Goal: Transaction & Acquisition: Download file/media

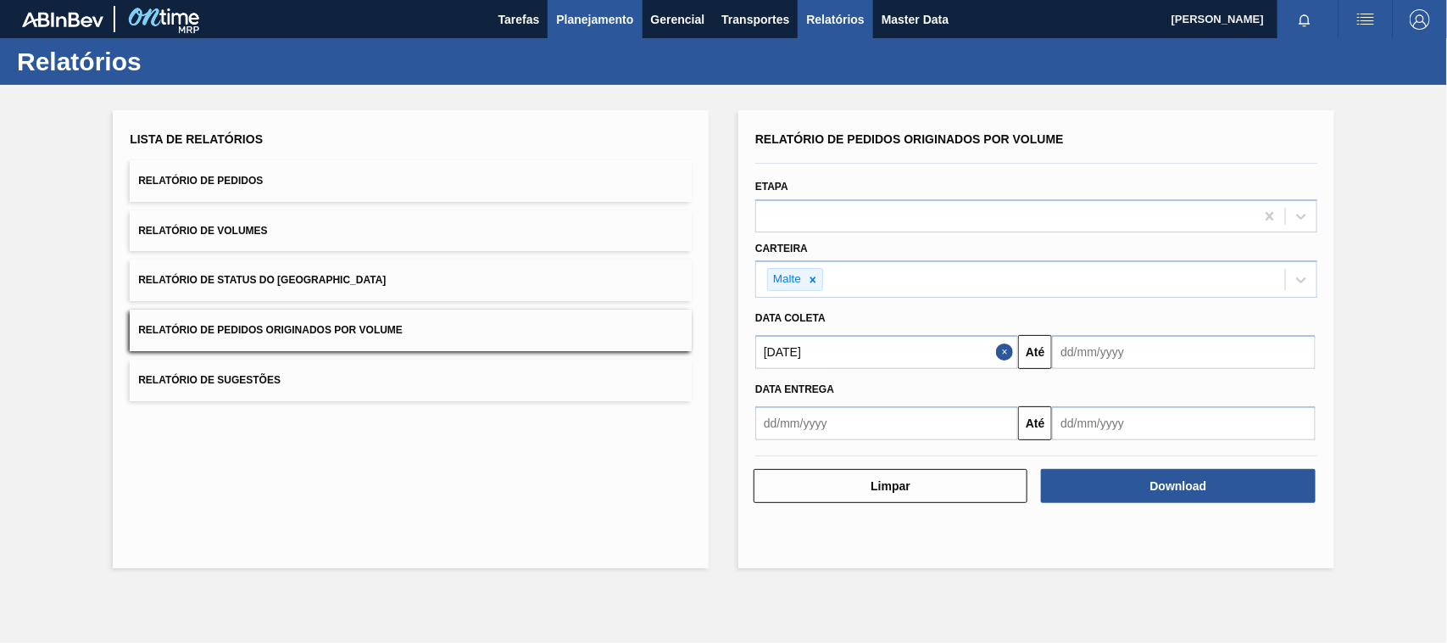
click at [575, 10] on span "Planejamento" at bounding box center [594, 19] width 77 height 20
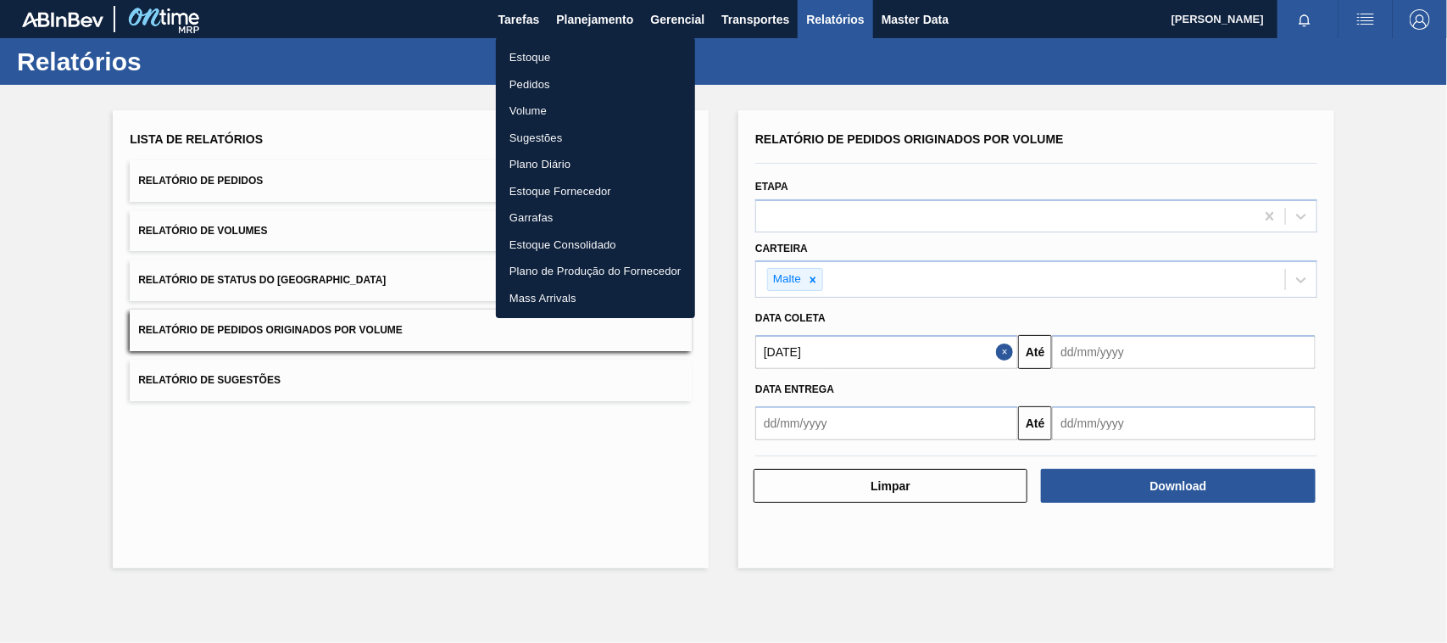
click at [535, 57] on li "Estoque" at bounding box center [595, 57] width 199 height 27
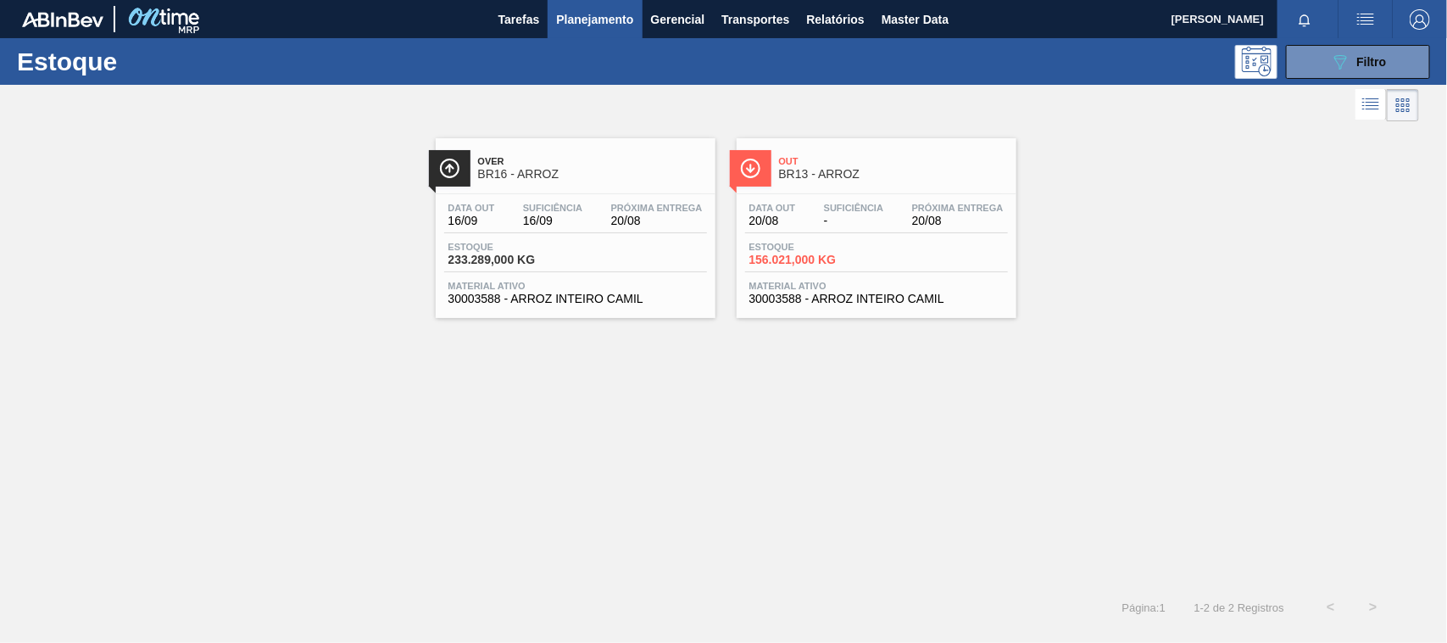
click at [824, 175] on span "BR13 - ARROZ" at bounding box center [893, 174] width 229 height 13
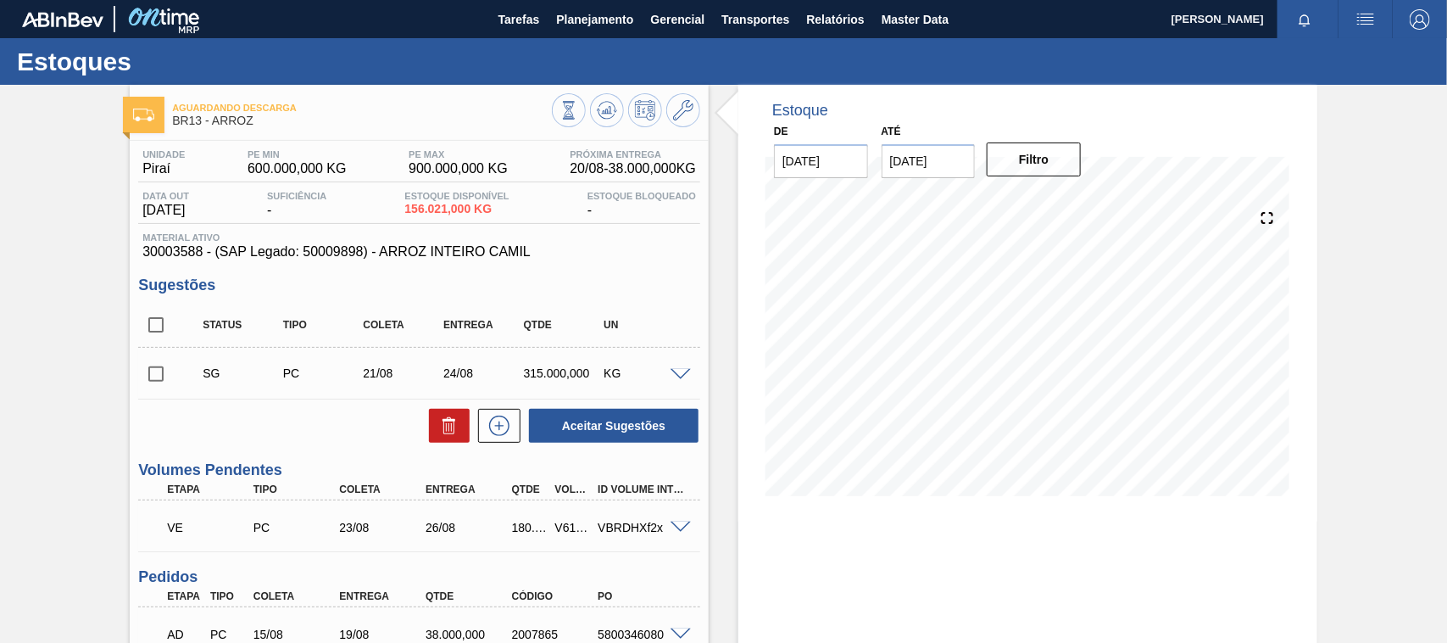
click at [562, 524] on div "V617182" at bounding box center [573, 527] width 44 height 14
copy div "V617182"
click at [589, 14] on span "Planejamento" at bounding box center [594, 19] width 77 height 20
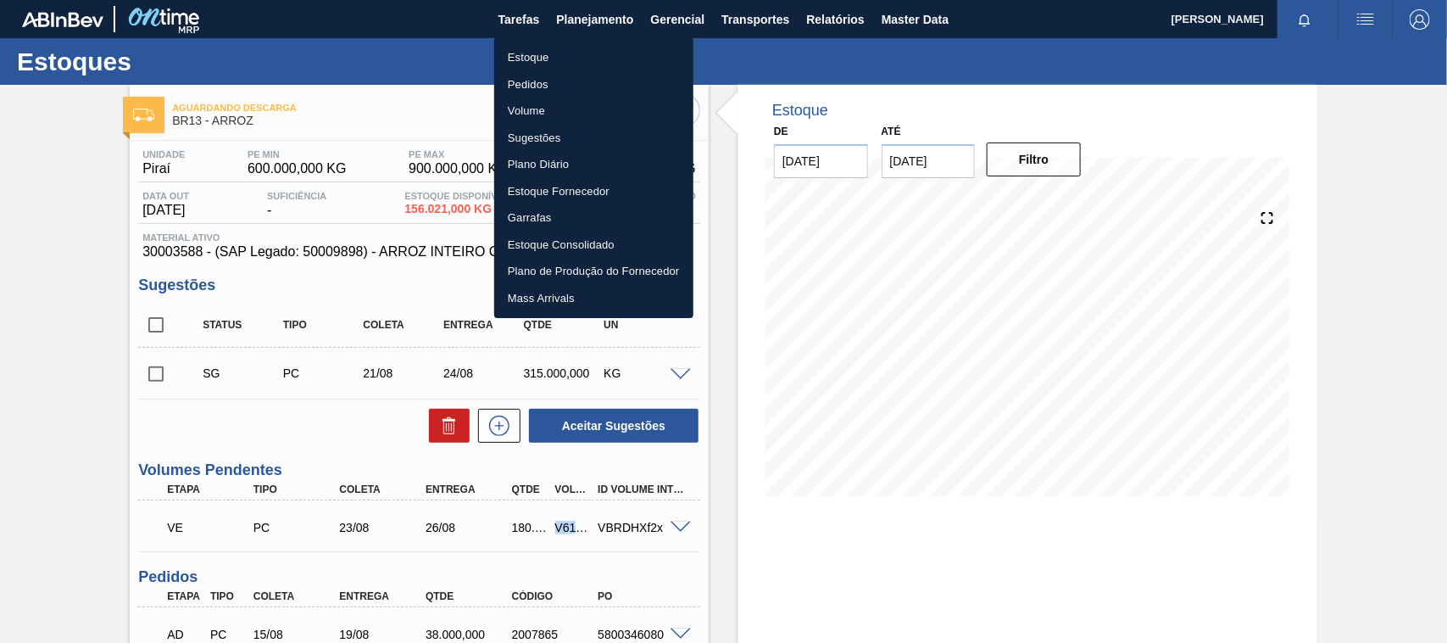
click at [530, 55] on li "Estoque" at bounding box center [593, 57] width 199 height 27
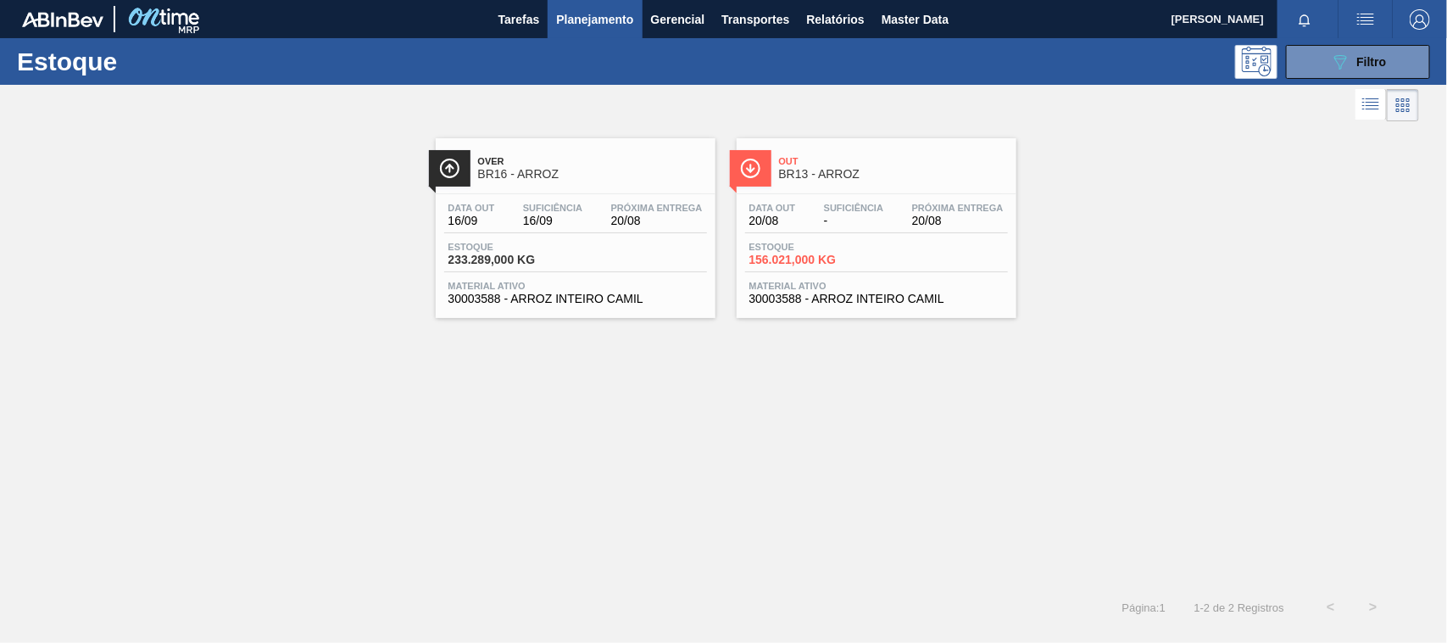
click at [531, 175] on span "BR16 - ARROZ" at bounding box center [592, 174] width 229 height 13
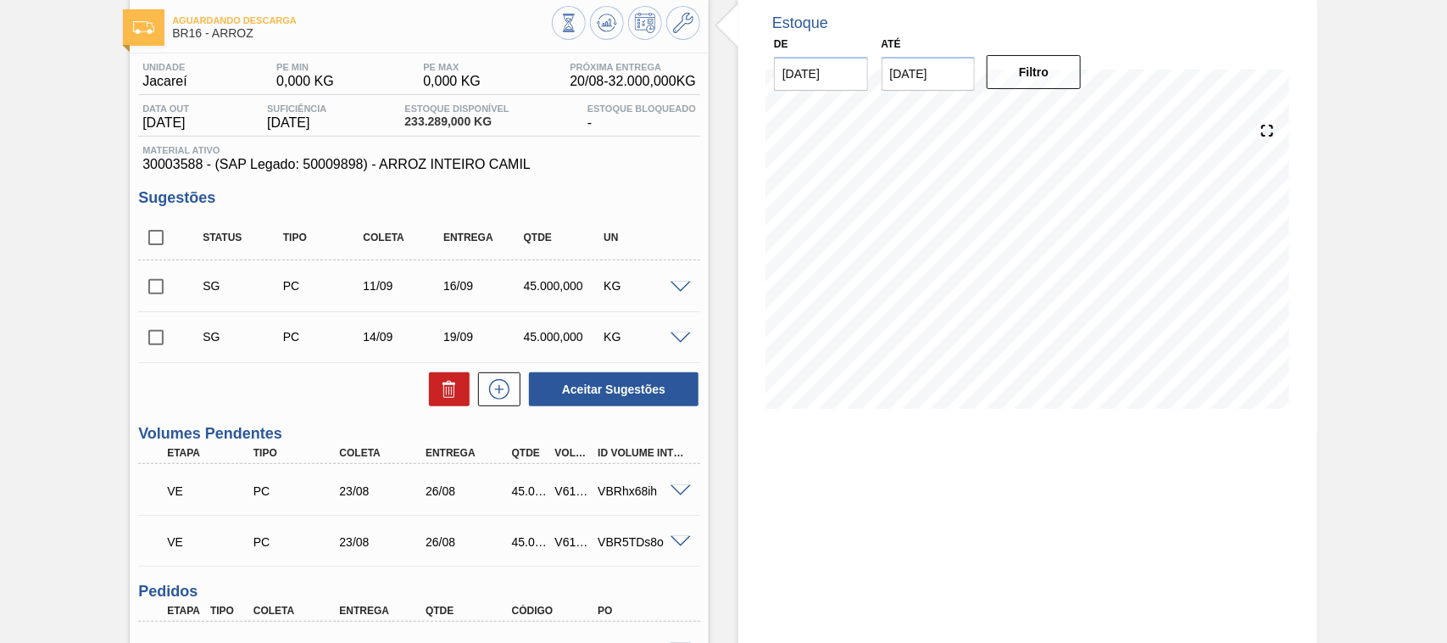
scroll to position [176, 0]
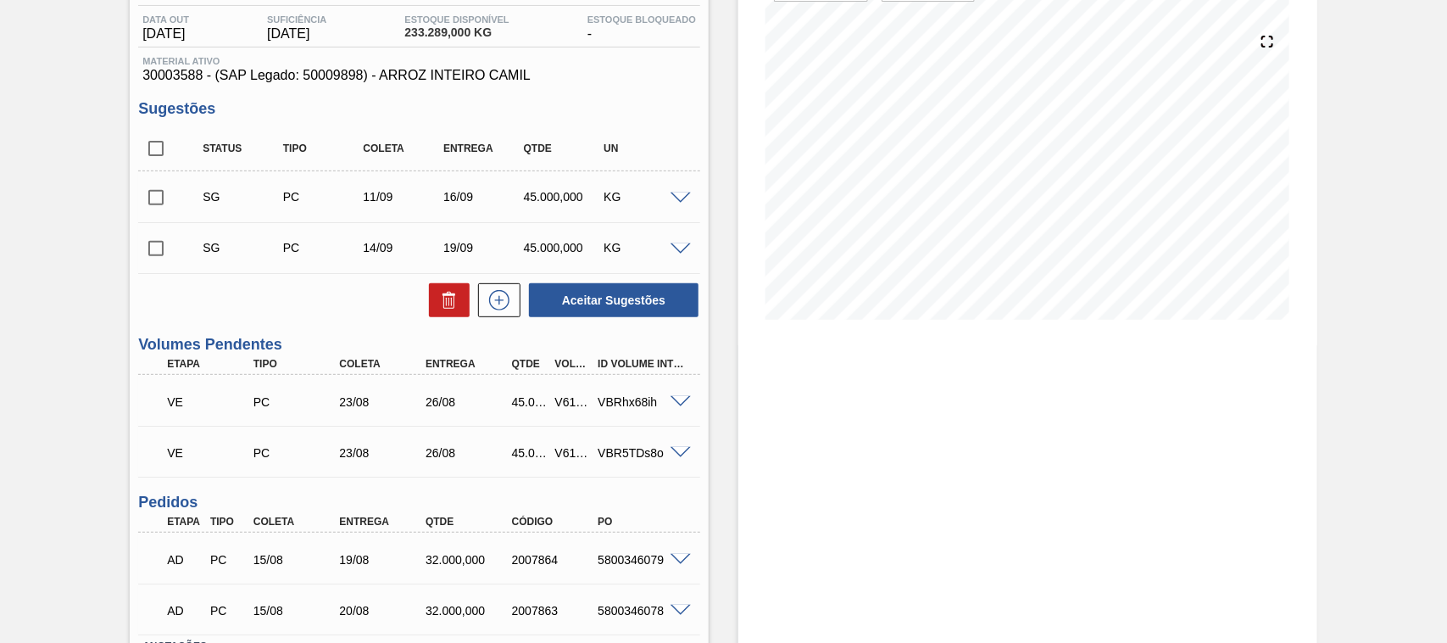
click at [524, 404] on div "45.000,000" at bounding box center [530, 402] width 44 height 14
click at [565, 404] on div "V617179" at bounding box center [573, 402] width 44 height 14
click at [566, 404] on div "V617179" at bounding box center [573, 402] width 44 height 14
copy div "V617179"
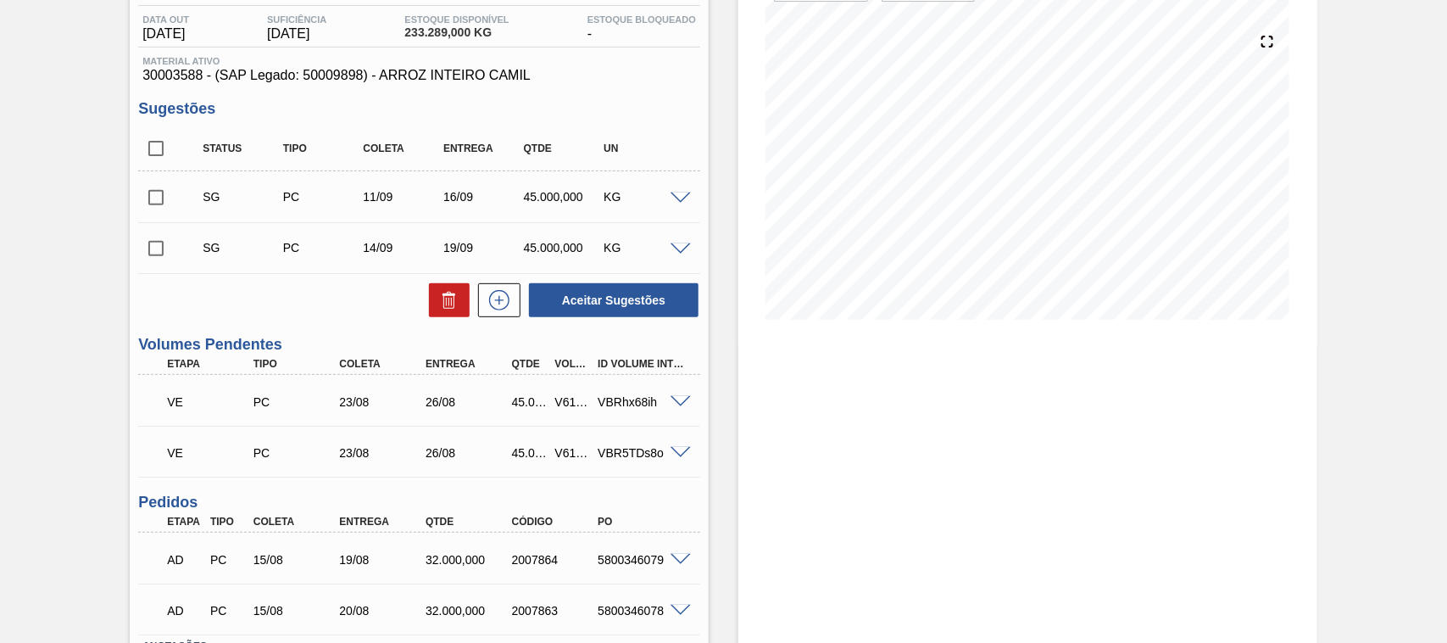
click at [559, 449] on div "V617180" at bounding box center [573, 453] width 44 height 14
copy div "V617180"
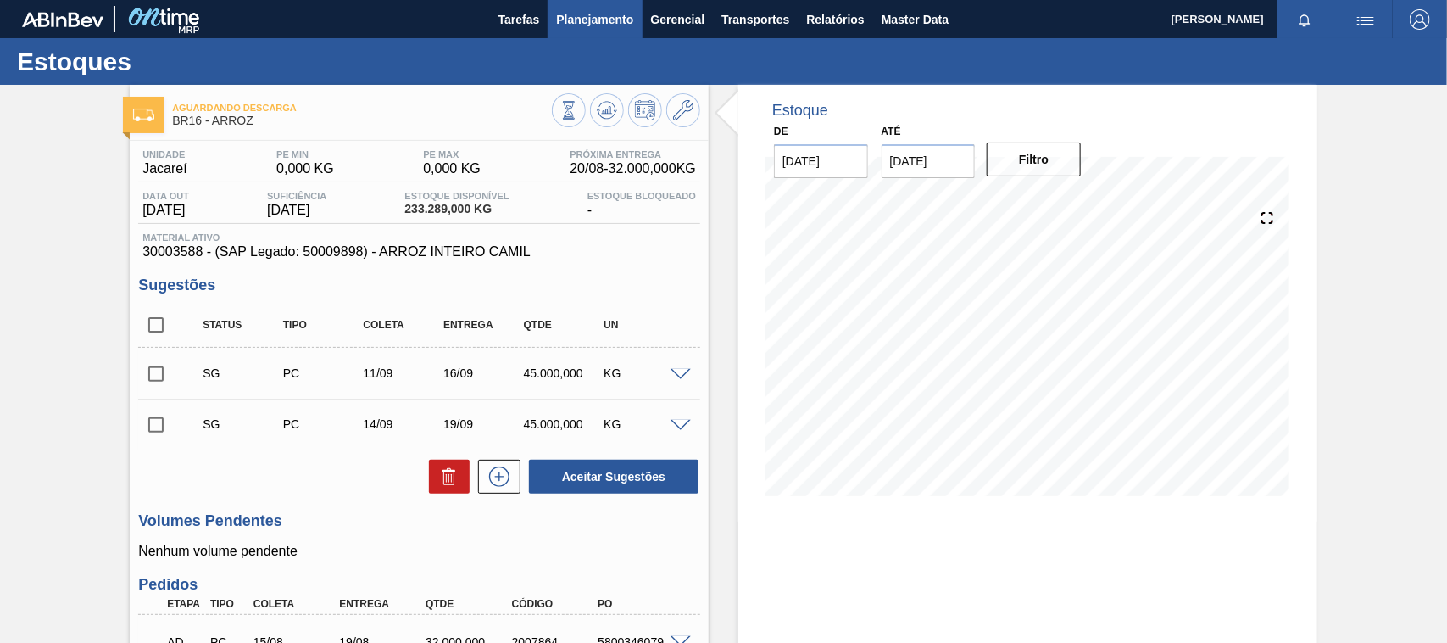
click at [581, 17] on span "Planejamento" at bounding box center [594, 19] width 77 height 20
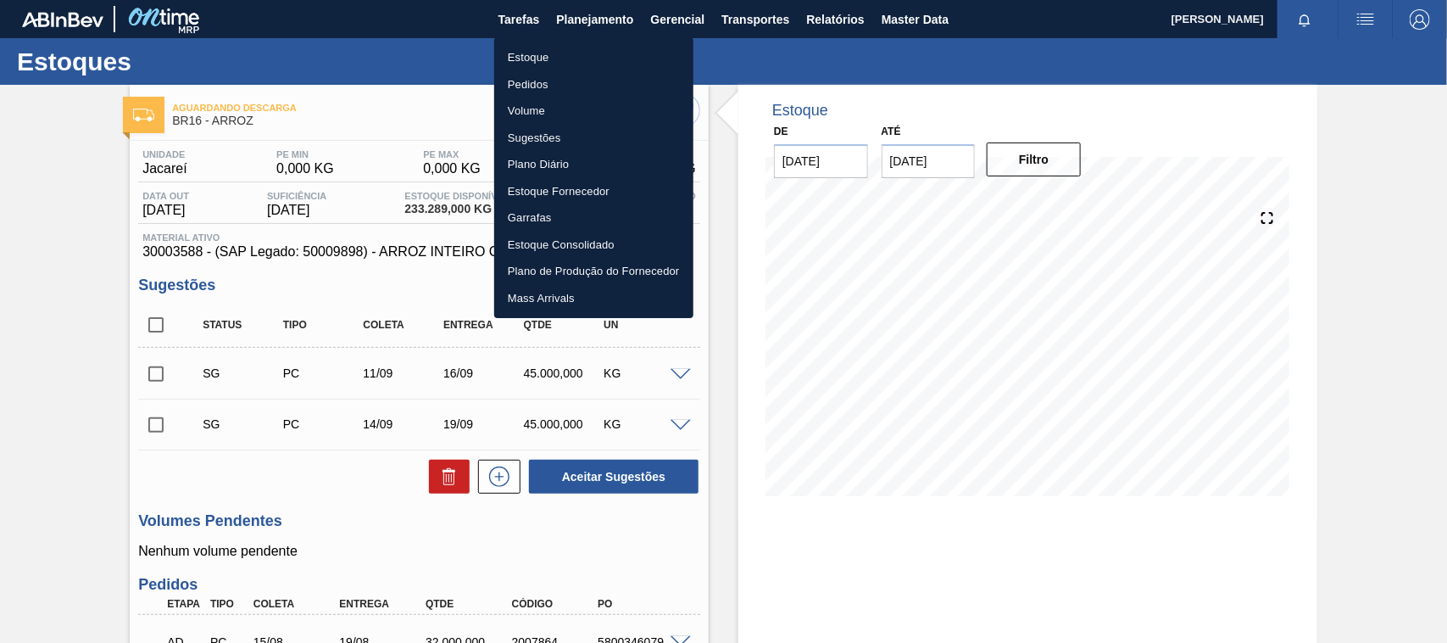
click at [537, 53] on li "Estoque" at bounding box center [593, 57] width 199 height 27
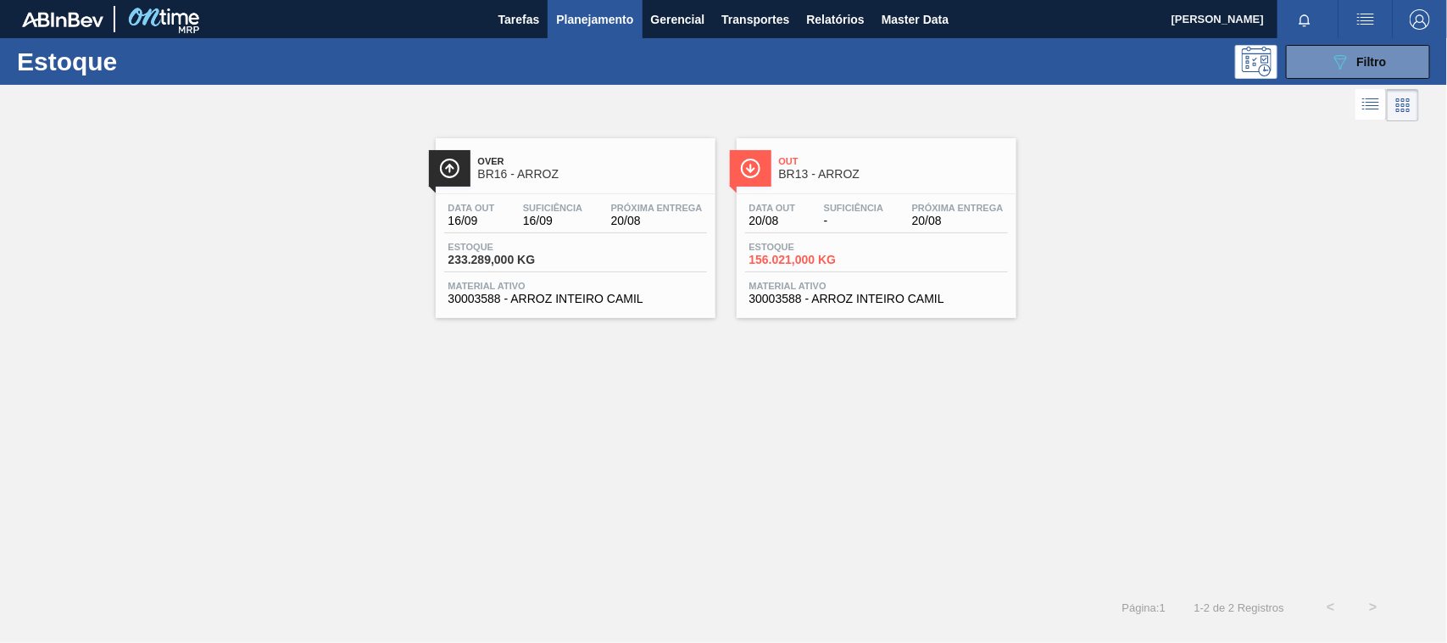
click at [802, 176] on span "BR13 - ARROZ" at bounding box center [893, 174] width 229 height 13
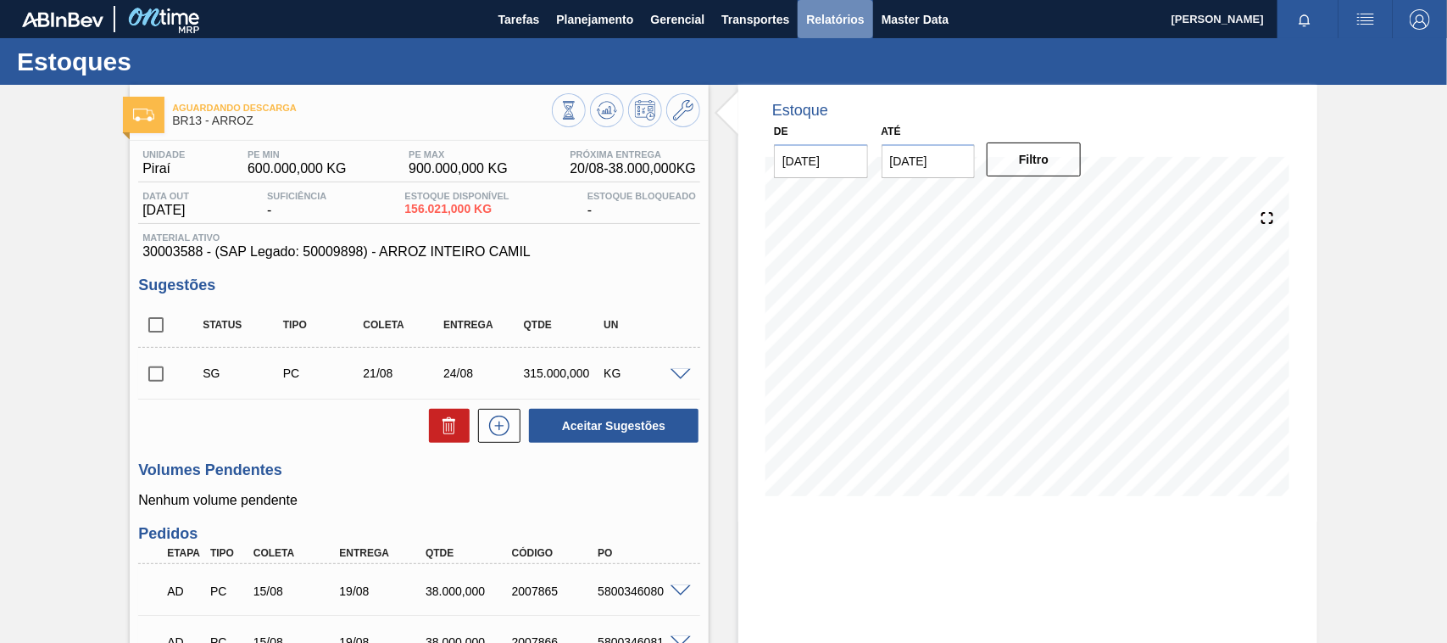
click at [835, 11] on span "Relatórios" at bounding box center [835, 19] width 58 height 20
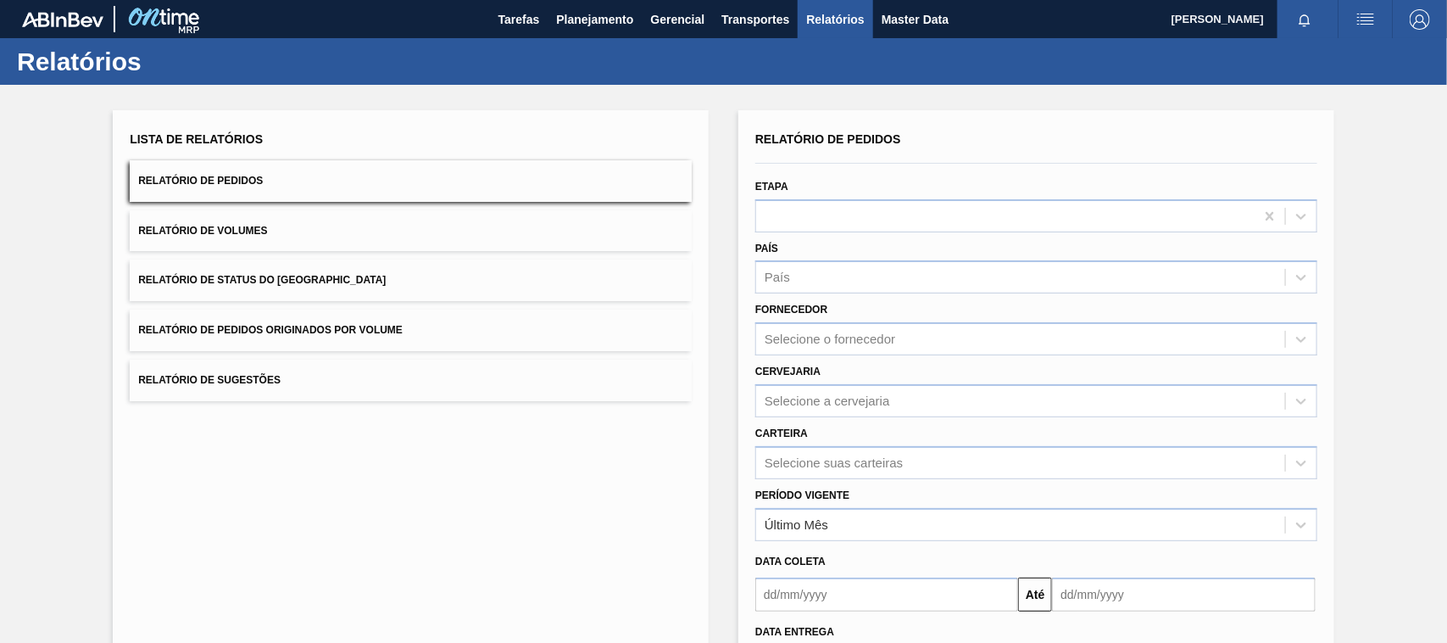
scroll to position [138, 0]
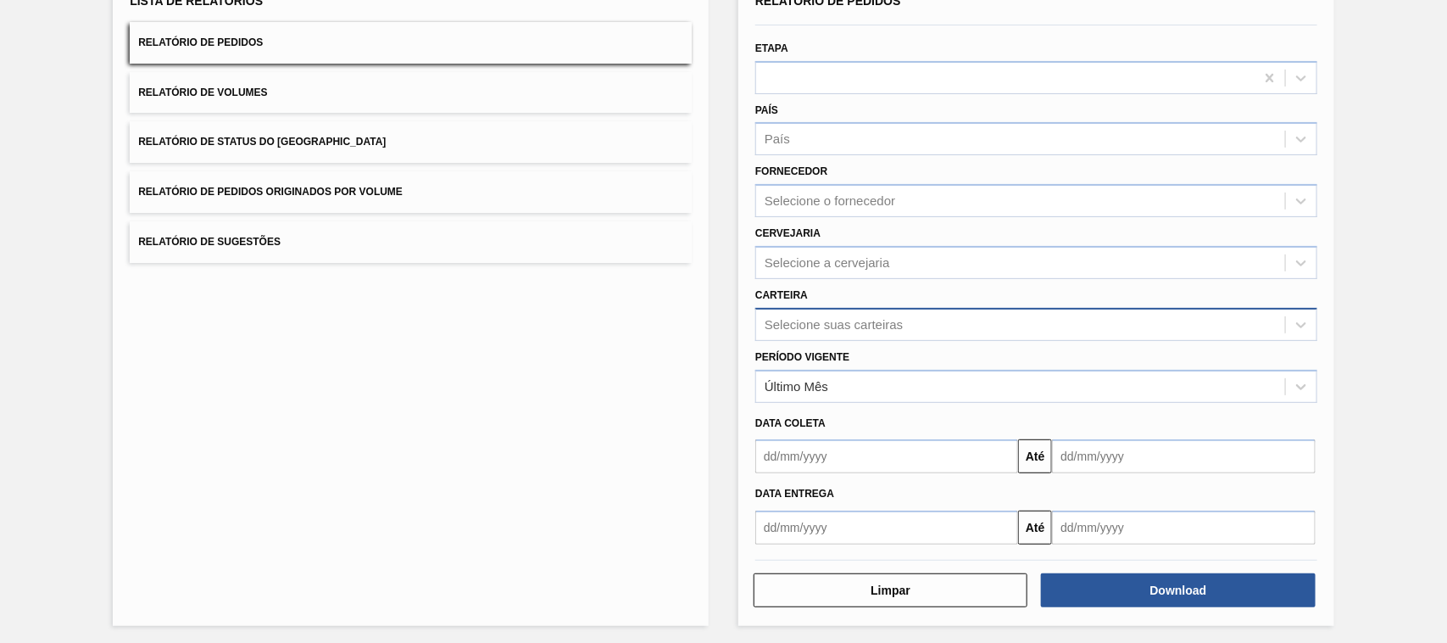
click at [788, 317] on div "Selecione suas carteiras" at bounding box center [834, 324] width 138 height 14
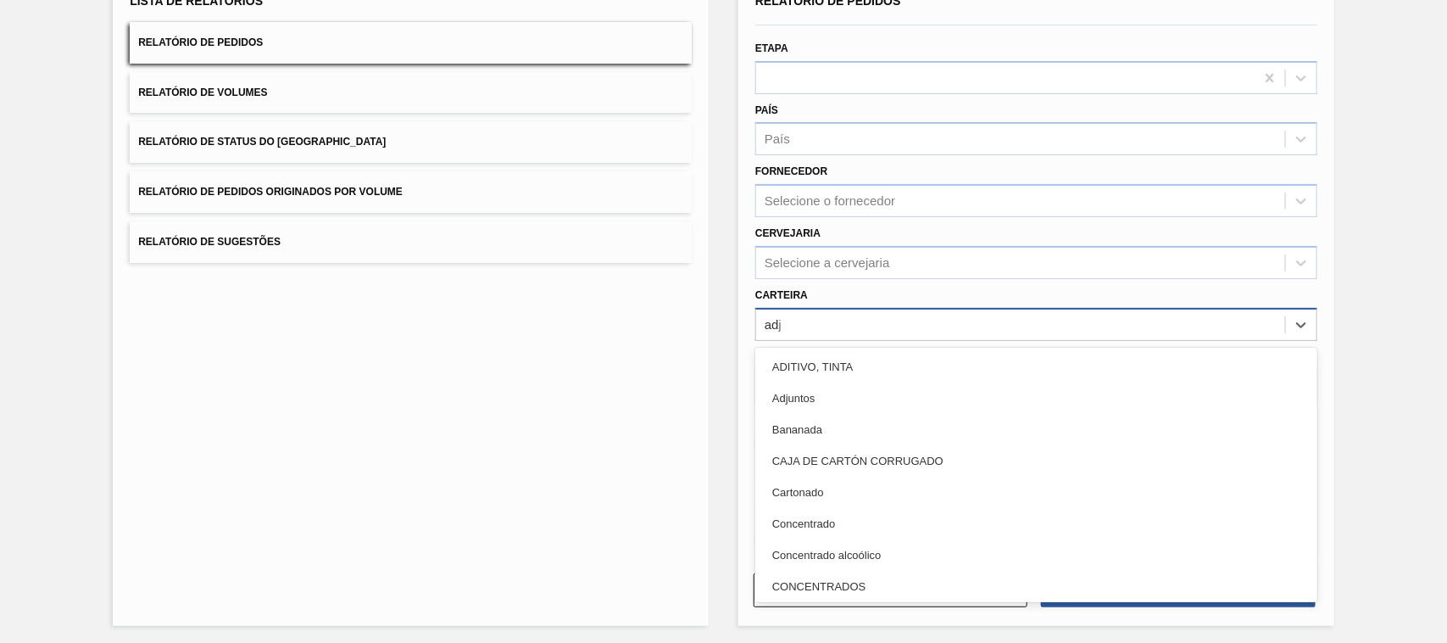
type input "adju"
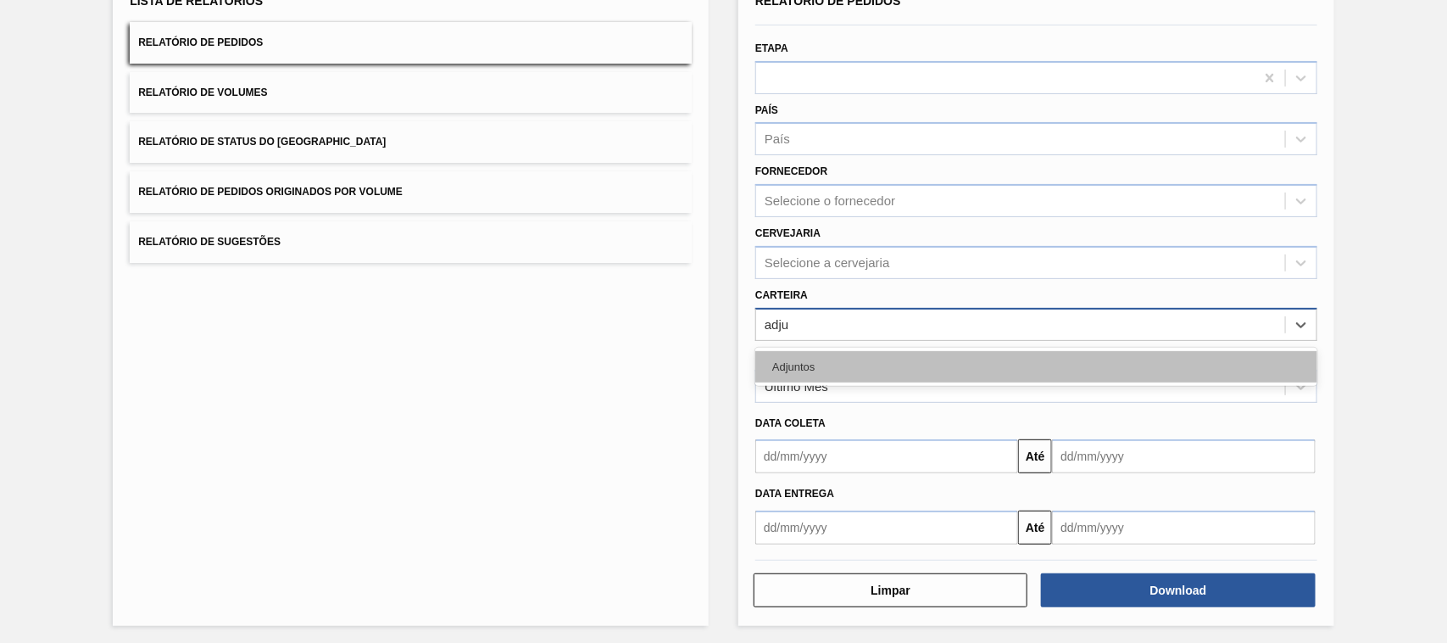
click at [806, 366] on div "Adjuntos" at bounding box center [1036, 366] width 562 height 31
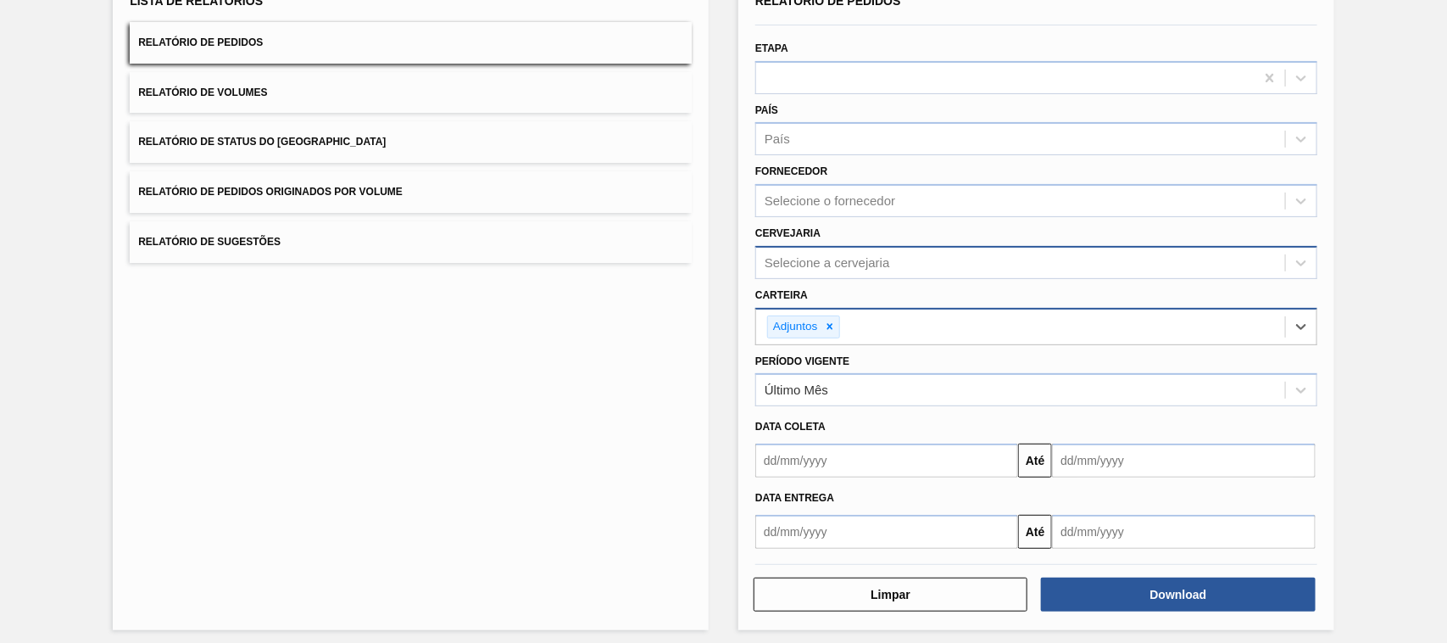
click at [820, 256] on div "Selecione a cervejaria" at bounding box center [827, 262] width 125 height 14
type input "ja"
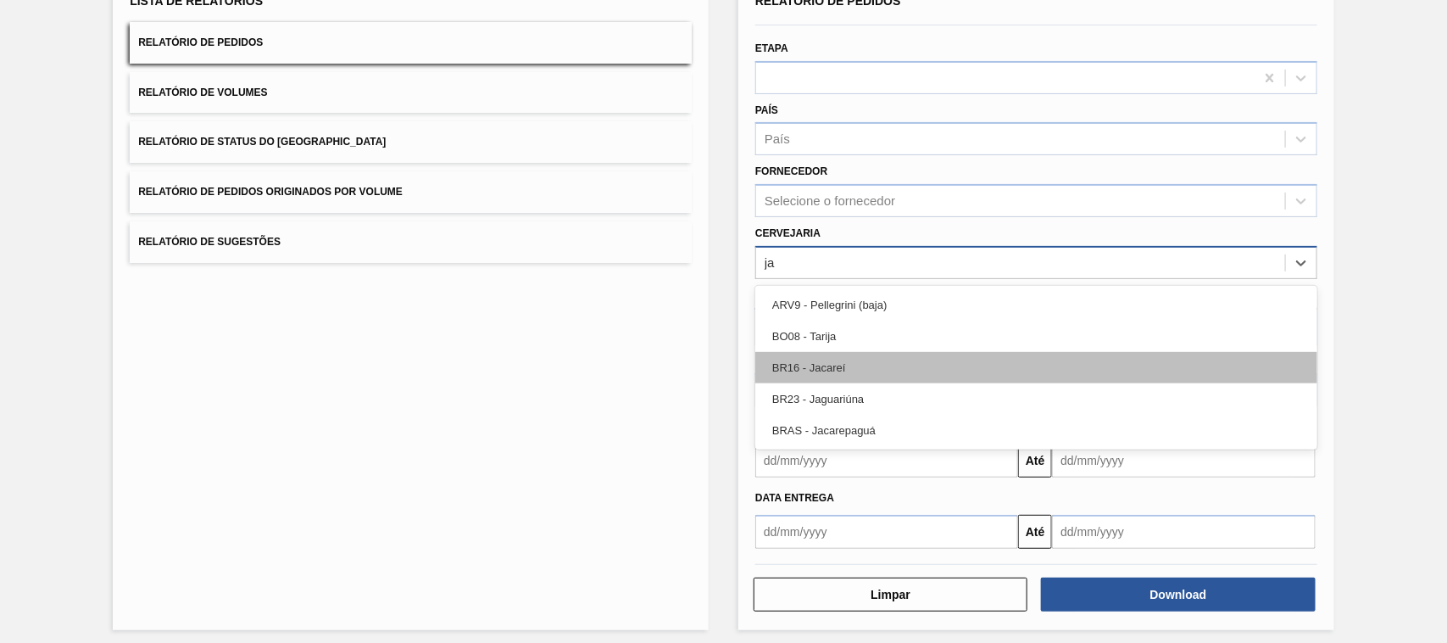
click at [832, 371] on div "BR16 - Jacareí" at bounding box center [1036, 367] width 562 height 31
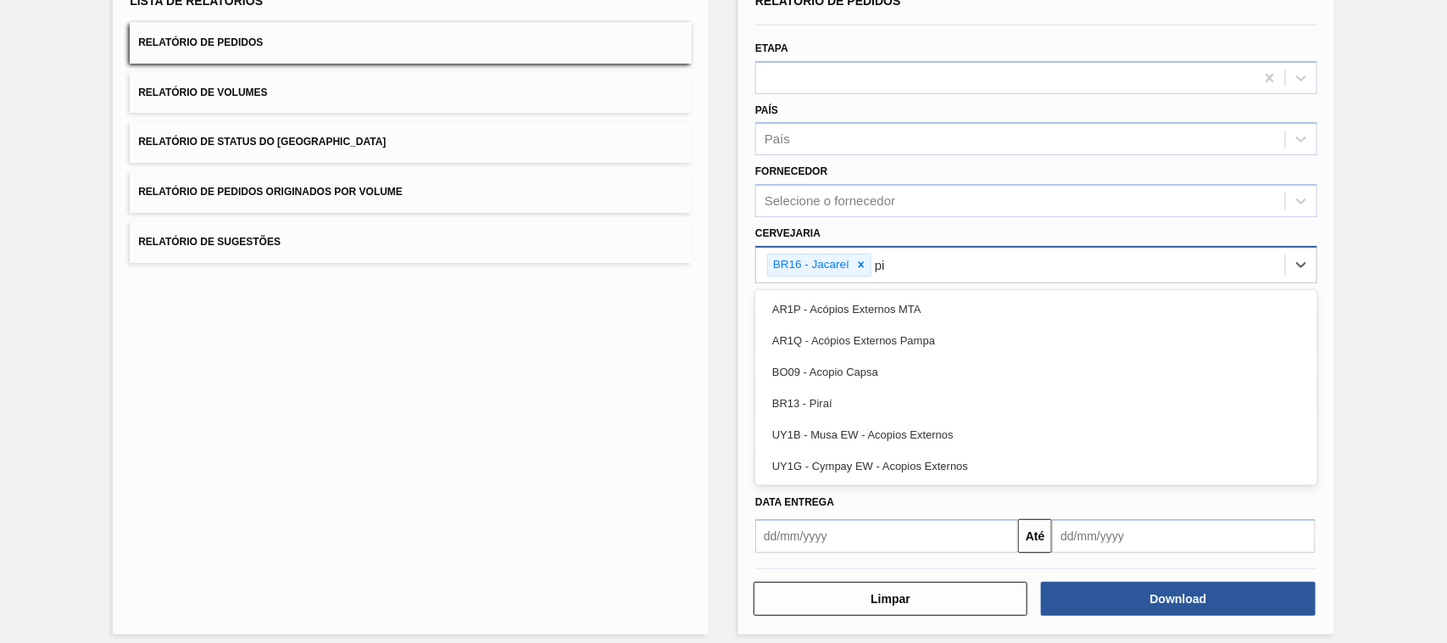
type input "pir"
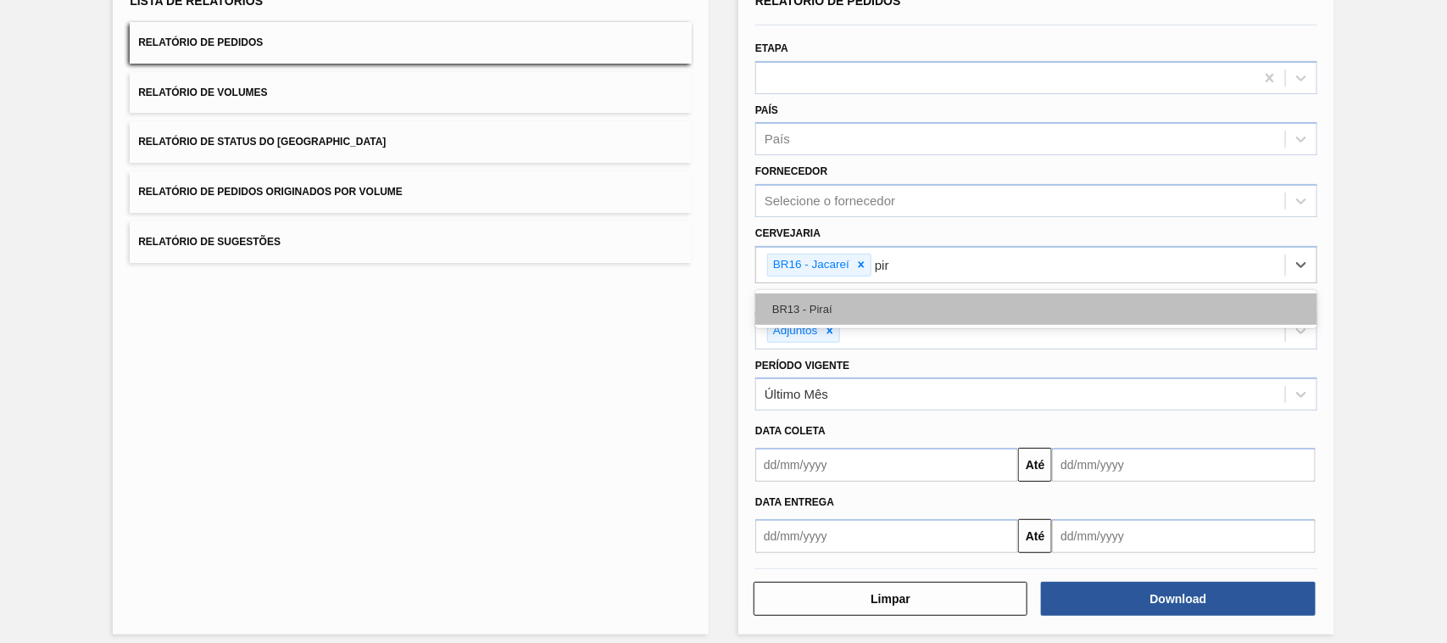
click at [828, 311] on div "BR13 - Piraí" at bounding box center [1036, 308] width 562 height 31
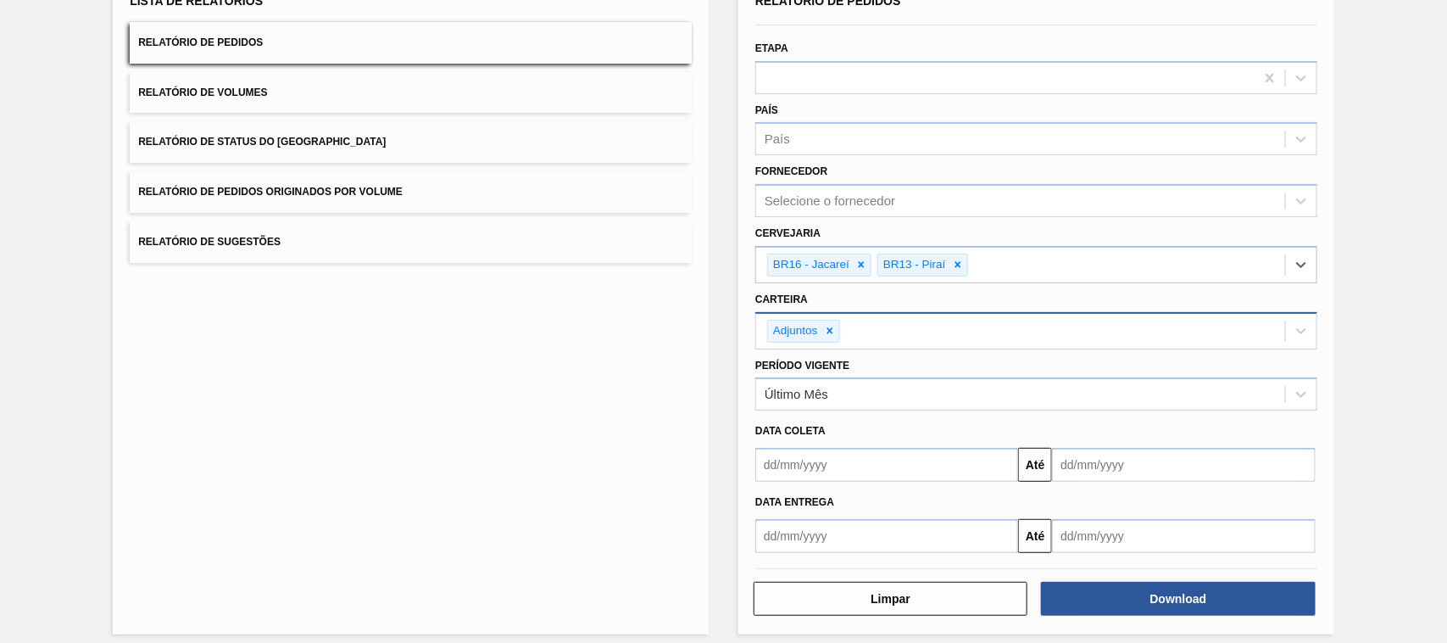
click at [837, 463] on input "text" at bounding box center [886, 465] width 263 height 34
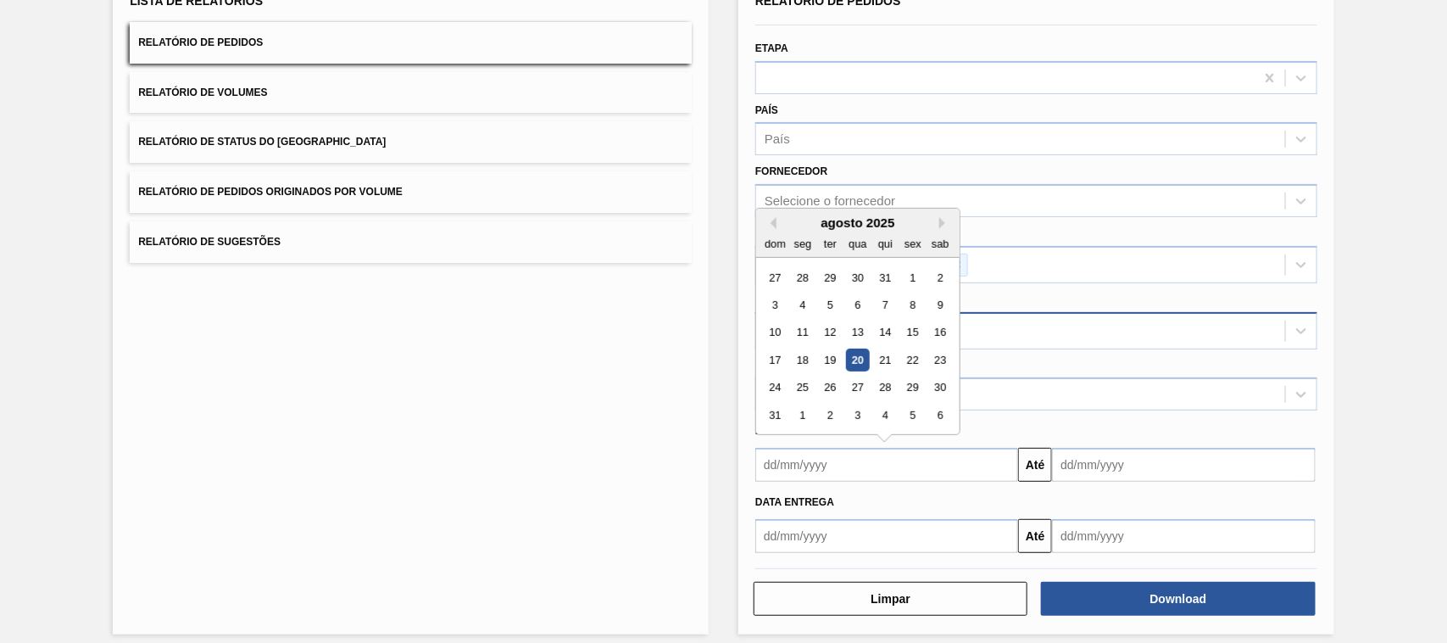
click at [862, 358] on div "20" at bounding box center [857, 359] width 23 height 23
type input "[DATE]"
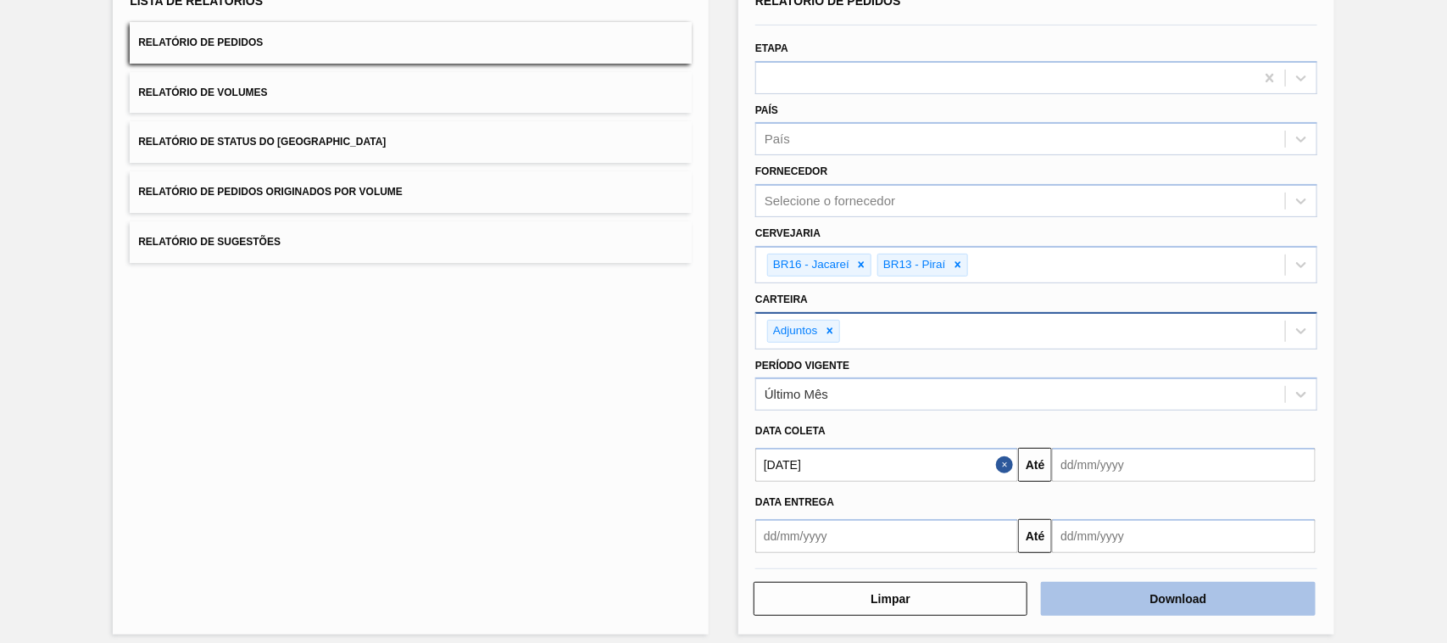
click at [1192, 596] on button "Download" at bounding box center [1178, 598] width 274 height 34
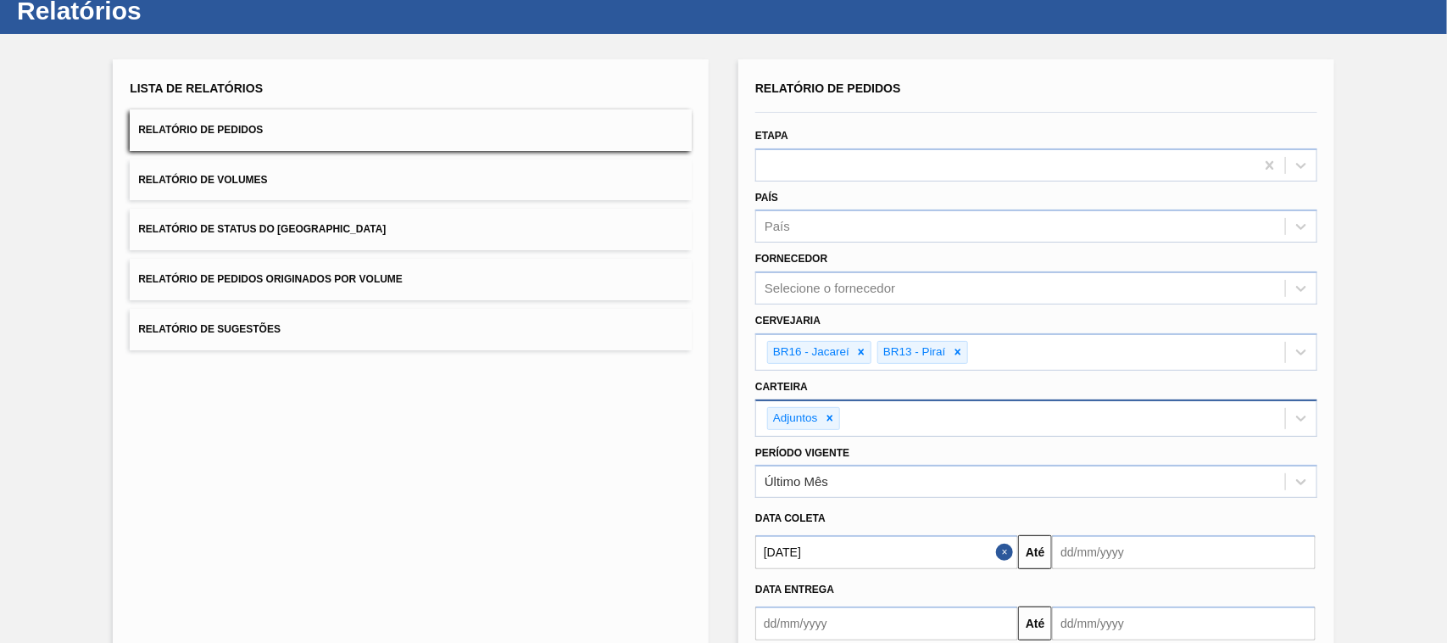
scroll to position [0, 0]
